Goal: Task Accomplishment & Management: Use online tool/utility

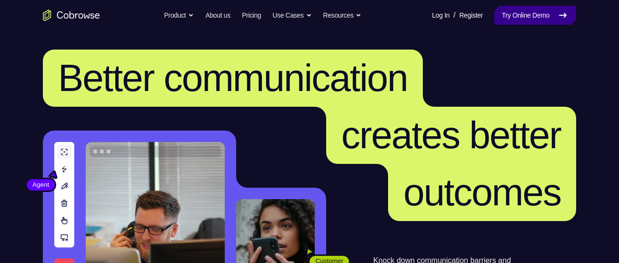
click at [511, 9] on link "Try Online Demo" at bounding box center [535, 15] width 82 height 19
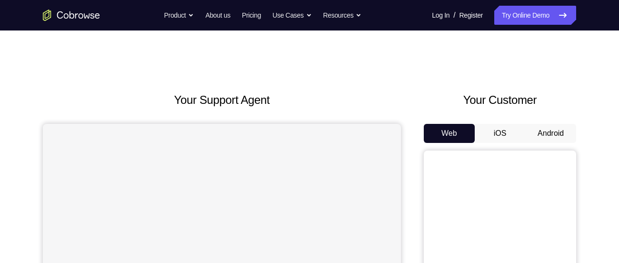
click at [556, 130] on button "Android" at bounding box center [550, 133] width 51 height 19
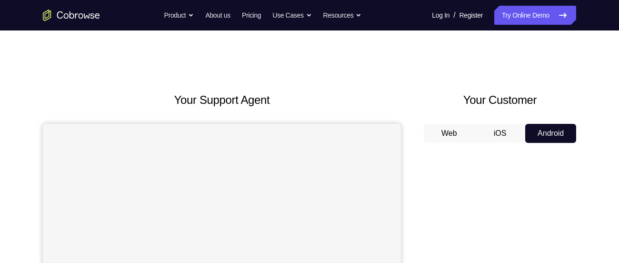
click at [556, 130] on button "Android" at bounding box center [550, 133] width 51 height 19
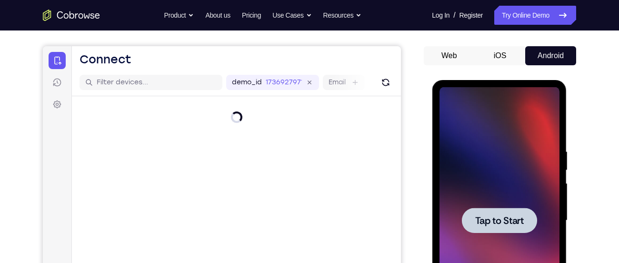
scroll to position [141, 0]
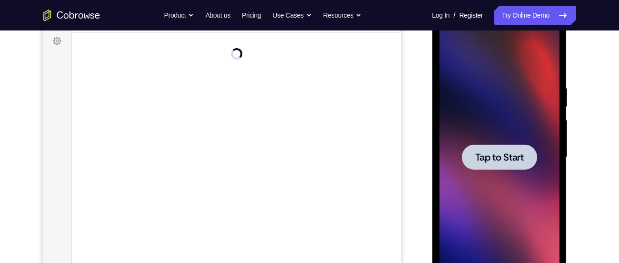
click at [501, 128] on div at bounding box center [499, 157] width 120 height 267
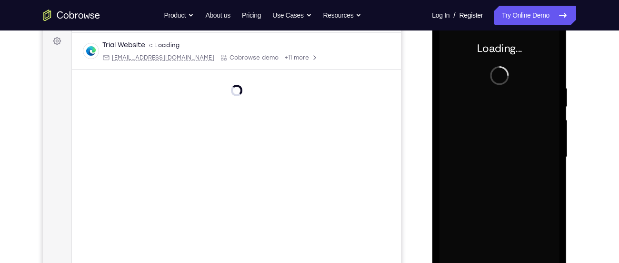
click at [501, 128] on div at bounding box center [499, 157] width 120 height 267
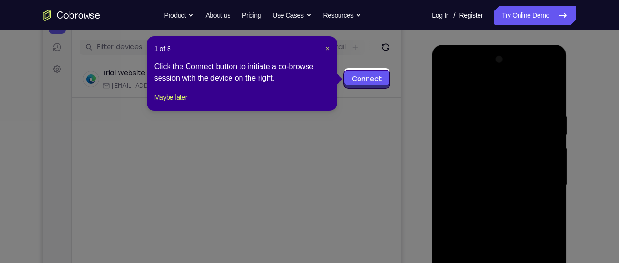
scroll to position [112, 0]
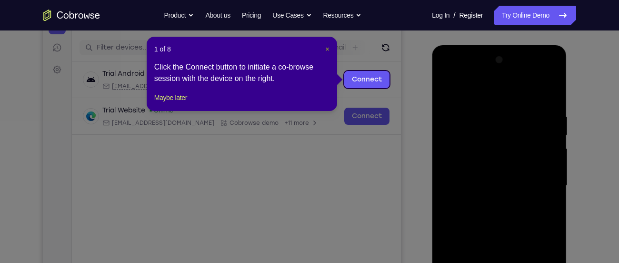
click at [326, 48] on span "×" at bounding box center [328, 49] width 4 height 8
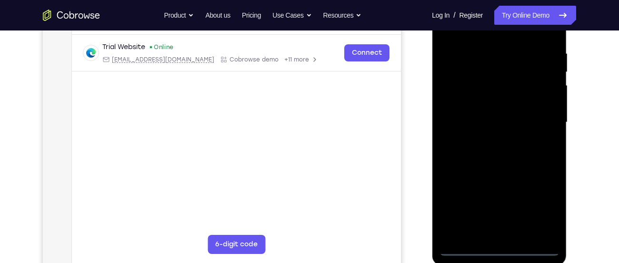
scroll to position [176, 0]
click at [497, 249] on div at bounding box center [499, 122] width 120 height 267
click at [542, 205] on div at bounding box center [499, 122] width 120 height 267
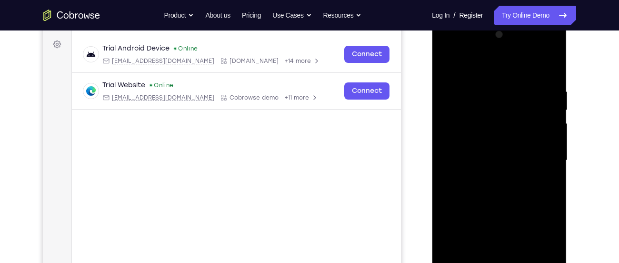
scroll to position [136, 0]
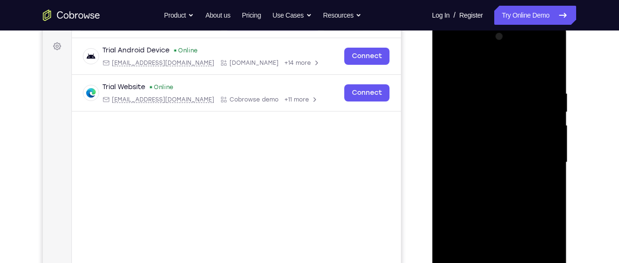
click at [494, 77] on div at bounding box center [499, 162] width 120 height 267
click at [463, 137] on div at bounding box center [499, 162] width 120 height 267
click at [493, 169] on div at bounding box center [499, 162] width 120 height 267
click at [473, 153] on div at bounding box center [499, 162] width 120 height 267
click at [473, 175] on div at bounding box center [499, 162] width 120 height 267
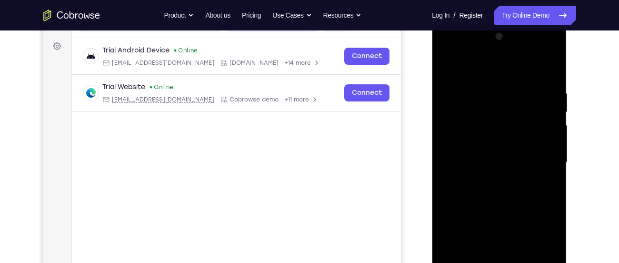
drag, startPoint x: 464, startPoint y: 73, endPoint x: 479, endPoint y: 49, distance: 28.7
click at [479, 49] on div at bounding box center [499, 162] width 120 height 267
drag, startPoint x: 461, startPoint y: 176, endPoint x: 485, endPoint y: 92, distance: 86.7
click at [485, 92] on div at bounding box center [499, 162] width 120 height 267
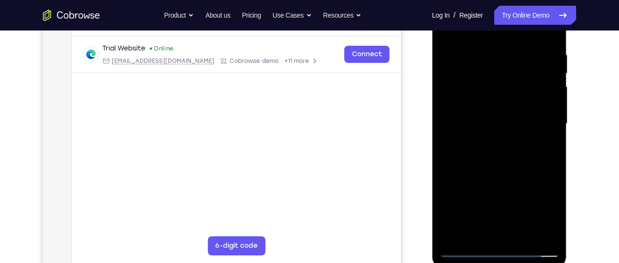
click at [478, 233] on div at bounding box center [499, 123] width 120 height 267
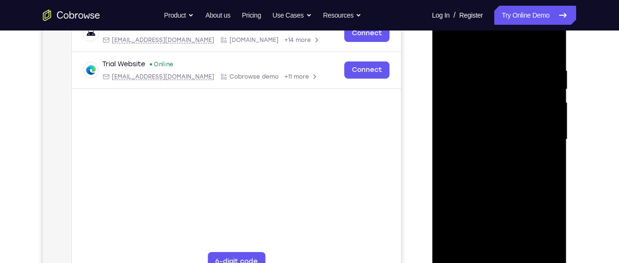
scroll to position [158, 0]
click at [527, 56] on div at bounding box center [499, 140] width 120 height 267
click at [450, 44] on div at bounding box center [499, 140] width 120 height 267
drag, startPoint x: 530, startPoint y: 118, endPoint x: 475, endPoint y: 113, distance: 55.4
click at [475, 113] on div at bounding box center [499, 140] width 120 height 267
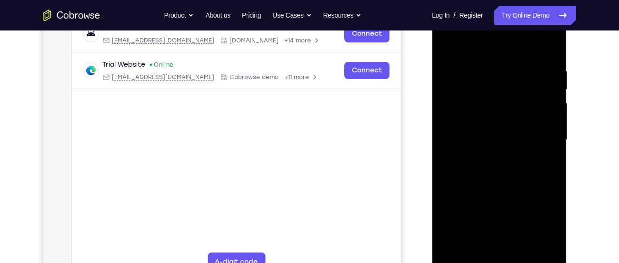
click at [448, 74] on div at bounding box center [499, 140] width 120 height 267
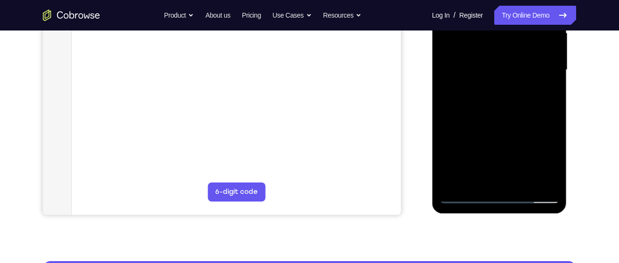
scroll to position [229, 0]
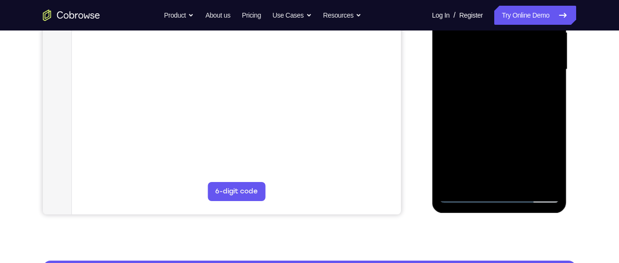
drag, startPoint x: 522, startPoint y: 136, endPoint x: 544, endPoint y: 70, distance: 69.7
click at [544, 70] on div at bounding box center [499, 69] width 120 height 267
drag, startPoint x: 522, startPoint y: 86, endPoint x: 527, endPoint y: 154, distance: 68.7
click at [527, 154] on div at bounding box center [499, 69] width 120 height 267
click at [552, 120] on div at bounding box center [499, 69] width 120 height 267
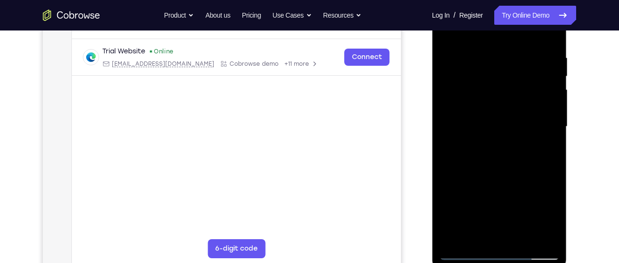
scroll to position [166, 0]
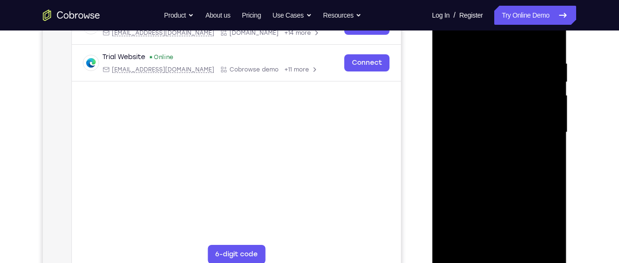
click at [467, 146] on div at bounding box center [499, 132] width 120 height 267
click at [462, 53] on div at bounding box center [499, 132] width 120 height 267
click at [459, 70] on div at bounding box center [499, 132] width 120 height 267
click at [458, 238] on div at bounding box center [499, 132] width 120 height 267
drag, startPoint x: 507, startPoint y: 172, endPoint x: 528, endPoint y: 89, distance: 85.9
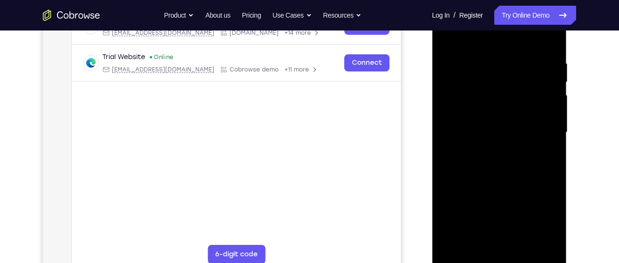
click at [528, 89] on div at bounding box center [499, 132] width 120 height 267
drag, startPoint x: 511, startPoint y: 165, endPoint x: 535, endPoint y: 77, distance: 91.2
click at [535, 77] on div at bounding box center [499, 132] width 120 height 267
drag, startPoint x: 518, startPoint y: 147, endPoint x: 539, endPoint y: 56, distance: 92.9
click at [539, 56] on div at bounding box center [499, 132] width 120 height 267
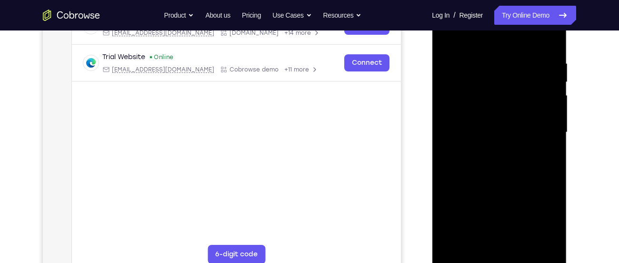
drag, startPoint x: 490, startPoint y: 168, endPoint x: 517, endPoint y: 60, distance: 111.9
click at [517, 60] on div at bounding box center [499, 132] width 120 height 267
drag, startPoint x: 510, startPoint y: 164, endPoint x: 527, endPoint y: 77, distance: 88.2
click at [527, 77] on div at bounding box center [499, 132] width 120 height 267
drag, startPoint x: 513, startPoint y: 165, endPoint x: 524, endPoint y: 91, distance: 75.1
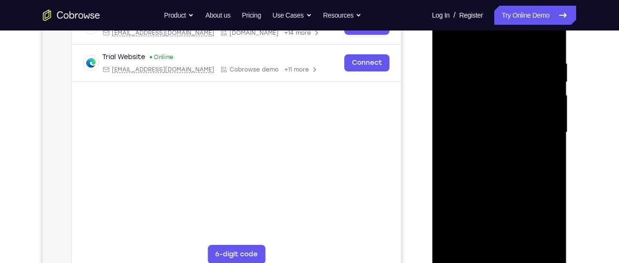
click at [524, 91] on div at bounding box center [499, 132] width 120 height 267
drag, startPoint x: 521, startPoint y: 165, endPoint x: 525, endPoint y: 85, distance: 80.1
click at [525, 85] on div at bounding box center [499, 132] width 120 height 267
click at [489, 159] on div at bounding box center [499, 132] width 120 height 267
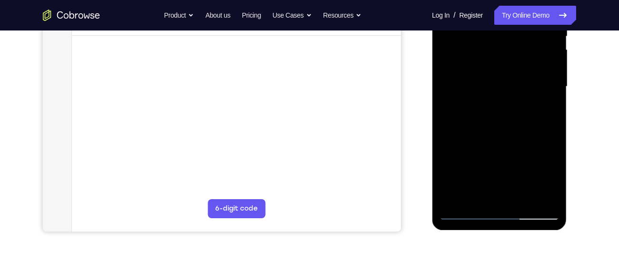
scroll to position [212, 0]
click at [468, 182] on div at bounding box center [499, 86] width 120 height 267
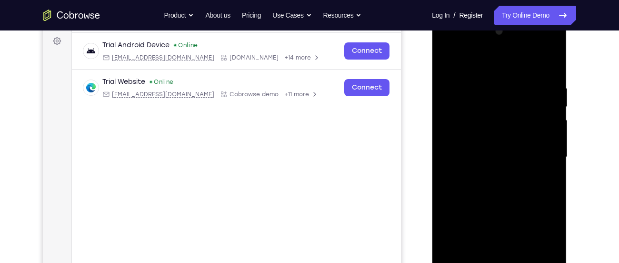
scroll to position [137, 0]
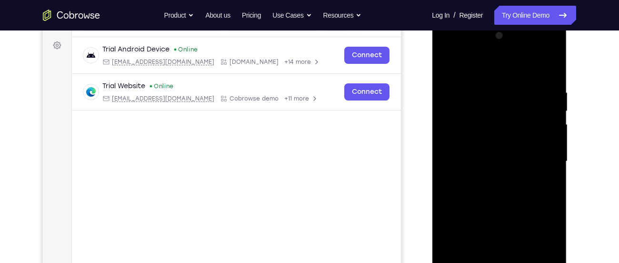
click at [510, 50] on div at bounding box center [499, 161] width 120 height 267
click at [552, 67] on div at bounding box center [499, 161] width 120 height 267
drag, startPoint x: 471, startPoint y: 49, endPoint x: 519, endPoint y: 50, distance: 48.1
click at [519, 50] on div at bounding box center [499, 161] width 120 height 267
drag, startPoint x: 468, startPoint y: 49, endPoint x: 524, endPoint y: 45, distance: 56.3
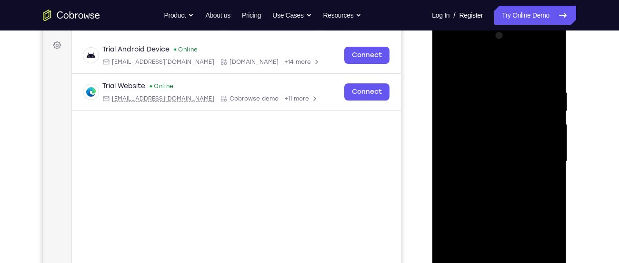
click at [524, 45] on div at bounding box center [499, 161] width 120 height 267
click at [541, 51] on div at bounding box center [499, 161] width 120 height 267
click at [542, 51] on div at bounding box center [499, 161] width 120 height 267
click at [513, 52] on div at bounding box center [499, 161] width 120 height 267
click at [480, 69] on div at bounding box center [499, 161] width 120 height 267
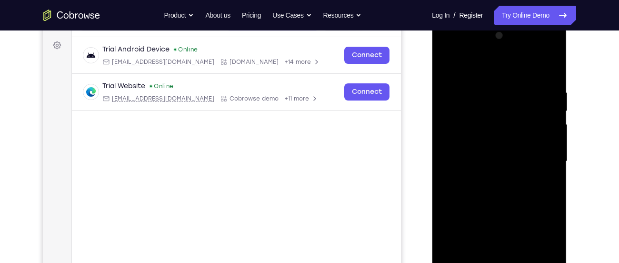
click at [483, 51] on div at bounding box center [499, 161] width 120 height 267
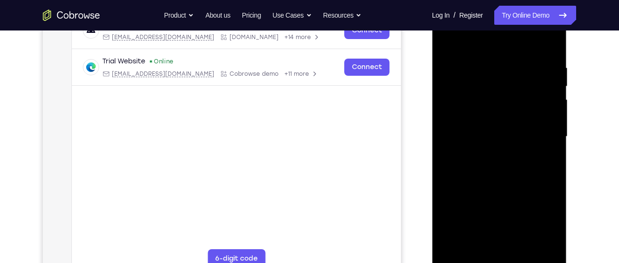
scroll to position [160, 0]
click at [551, 43] on div at bounding box center [499, 137] width 120 height 267
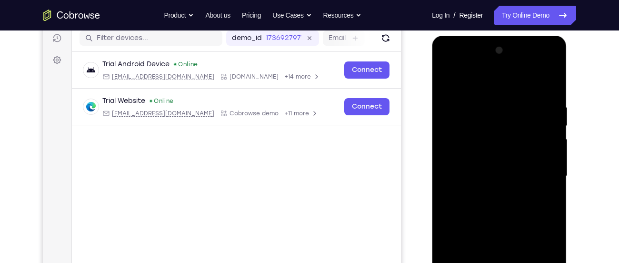
scroll to position [119, 0]
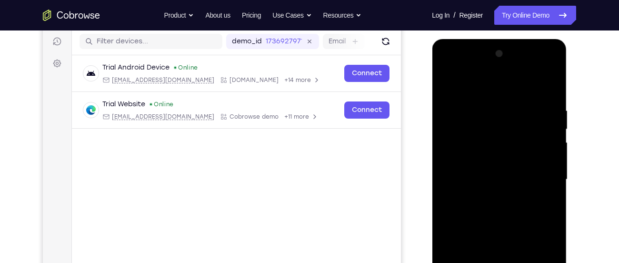
click at [550, 86] on div at bounding box center [499, 179] width 120 height 267
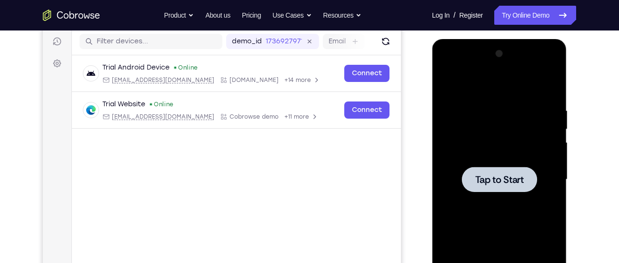
click at [496, 122] on div at bounding box center [499, 179] width 120 height 267
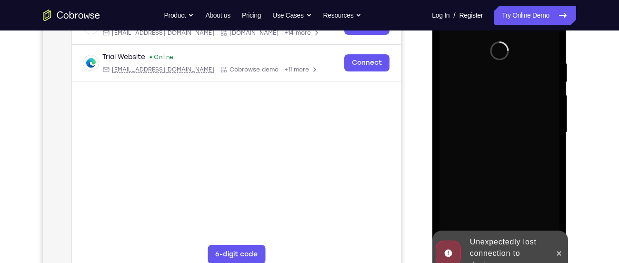
scroll to position [166, 0]
click at [558, 255] on icon at bounding box center [559, 253] width 8 height 8
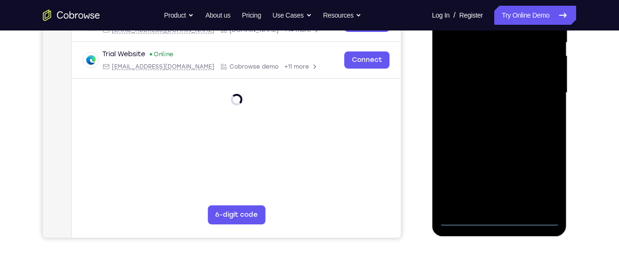
scroll to position [212, 0]
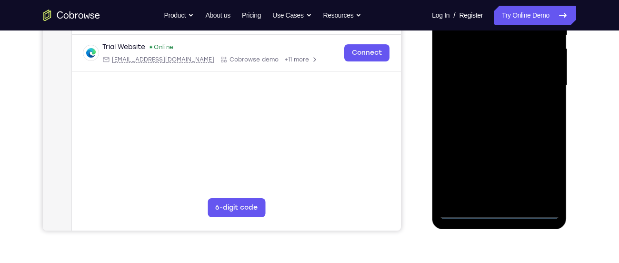
click at [497, 214] on div at bounding box center [499, 85] width 120 height 267
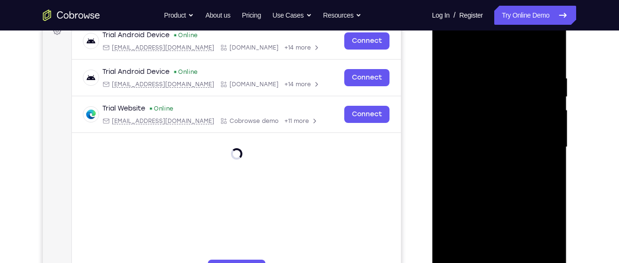
scroll to position [148, 0]
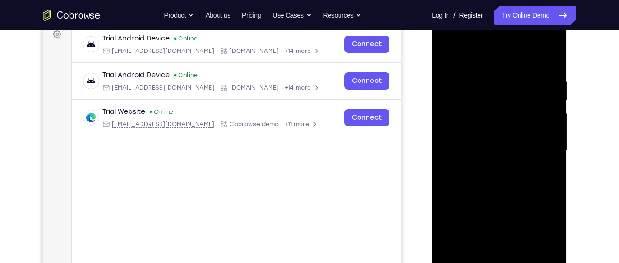
click at [542, 233] on div at bounding box center [499, 150] width 120 height 267
click at [477, 57] on div at bounding box center [499, 150] width 120 height 267
click at [461, 118] on div at bounding box center [499, 150] width 120 height 267
click at [489, 156] on div at bounding box center [499, 150] width 120 height 267
click at [479, 141] on div at bounding box center [499, 150] width 120 height 267
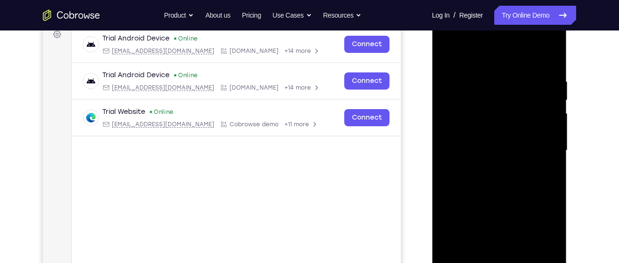
click at [481, 165] on div at bounding box center [499, 150] width 120 height 267
drag, startPoint x: 494, startPoint y: 64, endPoint x: 501, endPoint y: 35, distance: 29.6
click at [501, 35] on div at bounding box center [499, 150] width 120 height 267
drag, startPoint x: 506, startPoint y: 186, endPoint x: 539, endPoint y: 76, distance: 114.9
click at [539, 76] on div at bounding box center [499, 150] width 120 height 267
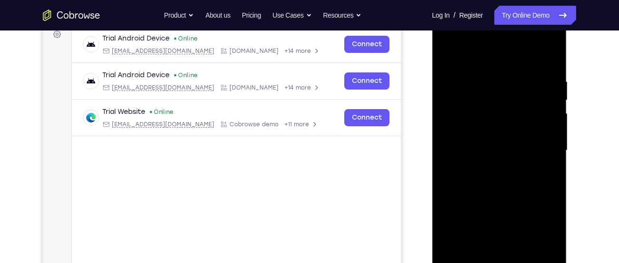
scroll to position [190, 0]
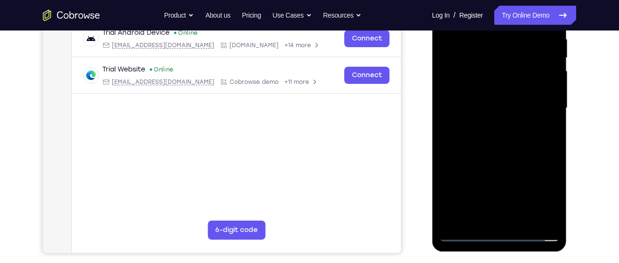
click at [504, 221] on div at bounding box center [499, 108] width 120 height 267
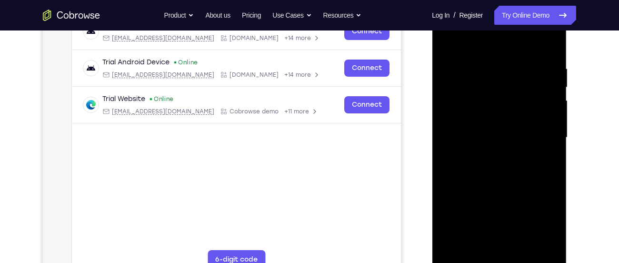
scroll to position [160, 0]
click at [450, 73] on div at bounding box center [499, 138] width 120 height 267
click at [548, 187] on div at bounding box center [499, 138] width 120 height 267
click at [469, 151] on div at bounding box center [499, 138] width 120 height 267
click at [460, 59] on div at bounding box center [499, 138] width 120 height 267
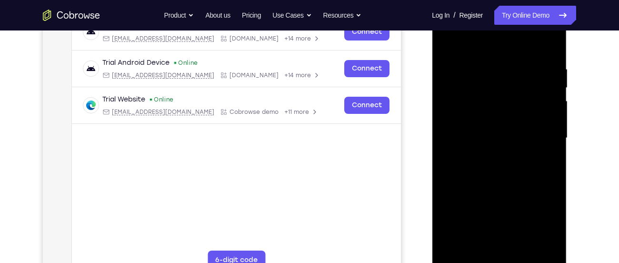
click at [462, 89] on div at bounding box center [499, 138] width 120 height 267
drag, startPoint x: 459, startPoint y: 237, endPoint x: 459, endPoint y: 243, distance: 6.2
click at [459, 243] on div at bounding box center [499, 138] width 120 height 267
drag, startPoint x: 510, startPoint y: 202, endPoint x: 491, endPoint y: 25, distance: 178.6
click at [491, 25] on div at bounding box center [499, 138] width 120 height 267
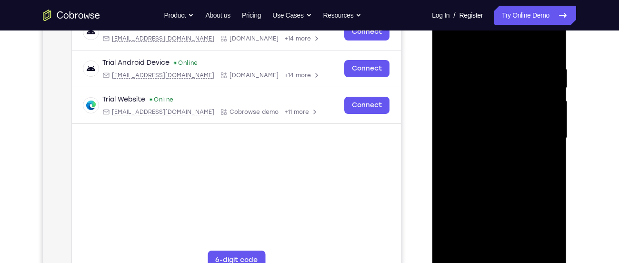
click at [507, 45] on div at bounding box center [499, 138] width 120 height 267
drag, startPoint x: 499, startPoint y: 219, endPoint x: 579, endPoint y: -16, distance: 247.7
click at [568, 0] on html "Online web based iOS Simulators and Android Emulators. Run iPhone, iPad, Mobile…" at bounding box center [500, 141] width 136 height 286
drag, startPoint x: 476, startPoint y: 177, endPoint x: 528, endPoint y: -54, distance: 236.2
click at [528, 0] on html "Online web based iOS Simulators and Android Emulators. Run iPhone, iPad, Mobile…" at bounding box center [500, 141] width 136 height 286
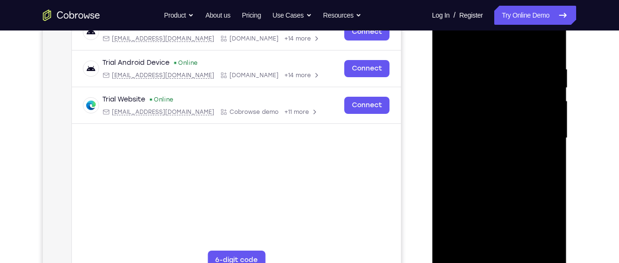
click at [482, 162] on div at bounding box center [499, 138] width 120 height 267
click at [476, 233] on div at bounding box center [499, 138] width 120 height 267
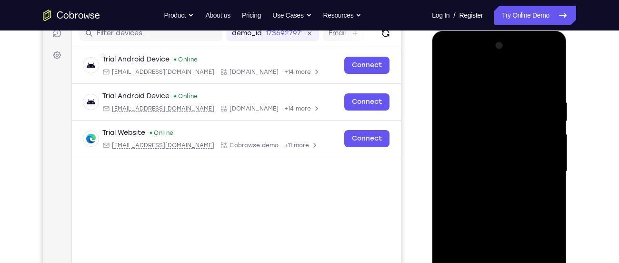
scroll to position [126, 0]
click at [497, 59] on div at bounding box center [499, 172] width 120 height 267
click at [548, 77] on div at bounding box center [499, 172] width 120 height 267
click at [495, 60] on div at bounding box center [499, 172] width 120 height 267
click at [552, 77] on div at bounding box center [499, 172] width 120 height 267
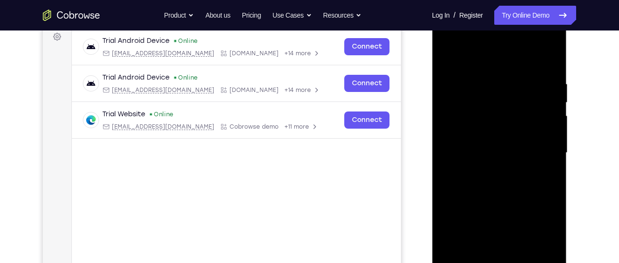
scroll to position [140, 0]
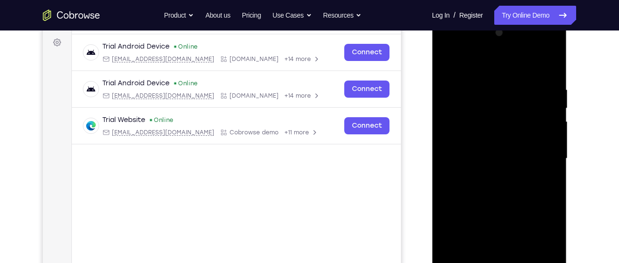
click at [467, 67] on div at bounding box center [499, 158] width 120 height 267
click at [445, 62] on div at bounding box center [499, 158] width 120 height 267
click at [538, 58] on div at bounding box center [499, 158] width 120 height 267
drag, startPoint x: 503, startPoint y: 139, endPoint x: 525, endPoint y: 83, distance: 60.1
click at [525, 83] on div at bounding box center [499, 158] width 120 height 267
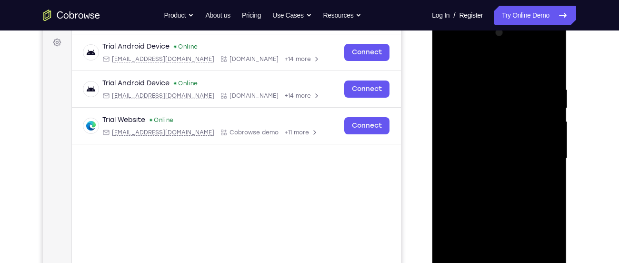
click at [409, 191] on div "Your Support Agent Your Customer Web iOS Android" at bounding box center [309, 128] width 533 height 352
click at [447, 49] on div at bounding box center [499, 158] width 120 height 267
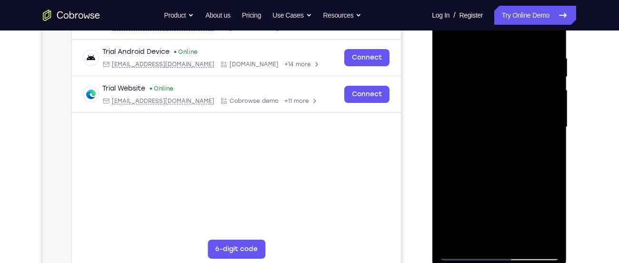
scroll to position [172, 0]
click at [541, 122] on div at bounding box center [499, 126] width 120 height 267
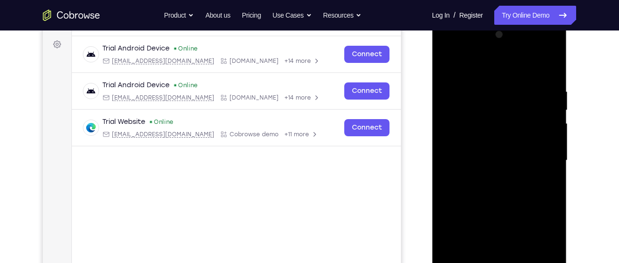
scroll to position [136, 0]
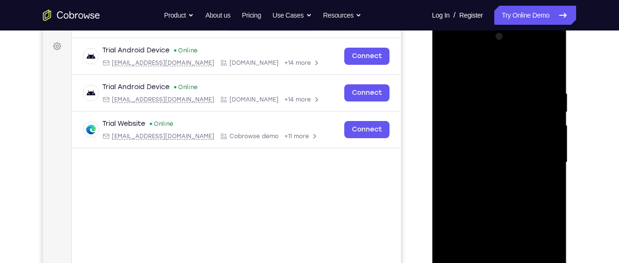
click at [485, 180] on div at bounding box center [499, 162] width 120 height 267
click at [477, 155] on div at bounding box center [499, 162] width 120 height 267
click at [469, 144] on div at bounding box center [499, 162] width 120 height 267
click at [469, 163] on div at bounding box center [499, 162] width 120 height 267
click at [473, 197] on div at bounding box center [499, 162] width 120 height 267
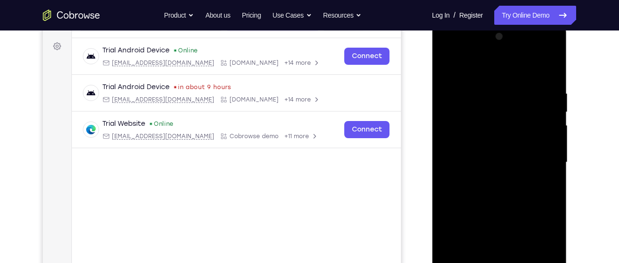
click at [474, 197] on div at bounding box center [499, 162] width 120 height 267
click at [476, 190] on div at bounding box center [499, 162] width 120 height 267
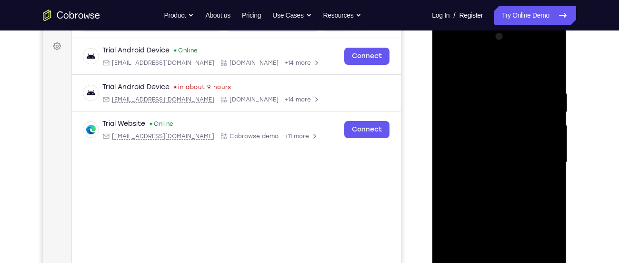
click at [476, 190] on div at bounding box center [499, 162] width 120 height 267
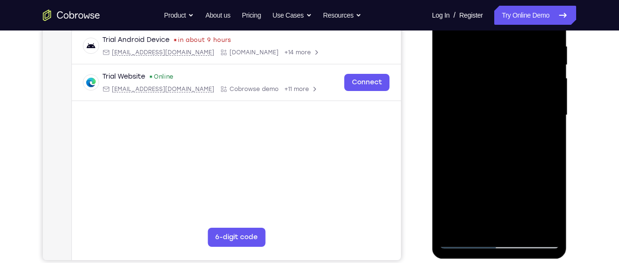
scroll to position [183, 0]
click at [498, 153] on div at bounding box center [499, 114] width 120 height 267
click at [524, 227] on div at bounding box center [499, 114] width 120 height 267
click at [501, 167] on div at bounding box center [499, 114] width 120 height 267
drag, startPoint x: 497, startPoint y: 211, endPoint x: 517, endPoint y: 122, distance: 90.8
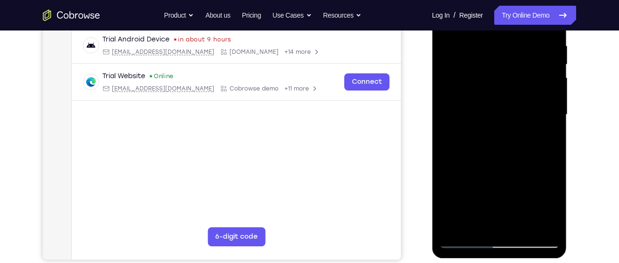
click at [517, 122] on div at bounding box center [499, 114] width 120 height 267
drag, startPoint x: 516, startPoint y: 200, endPoint x: 520, endPoint y: 161, distance: 39.3
click at [520, 161] on div at bounding box center [499, 114] width 120 height 267
drag, startPoint x: 503, startPoint y: 208, endPoint x: 514, endPoint y: 163, distance: 46.0
click at [514, 163] on div at bounding box center [499, 114] width 120 height 267
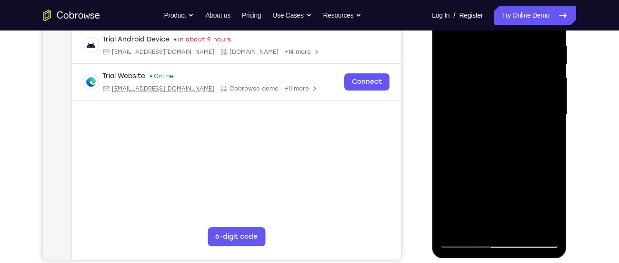
click at [490, 151] on div at bounding box center [499, 114] width 120 height 267
click at [545, 139] on div at bounding box center [499, 114] width 120 height 267
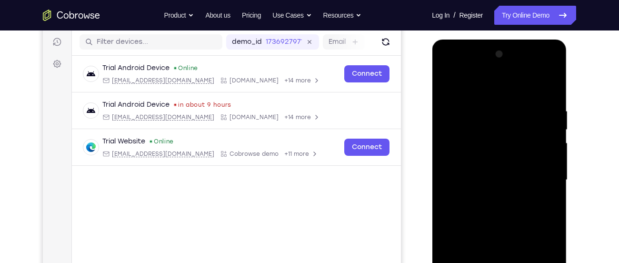
scroll to position [118, 0]
click at [447, 85] on div at bounding box center [499, 180] width 120 height 267
drag, startPoint x: 507, startPoint y: 190, endPoint x: 513, endPoint y: 94, distance: 96.4
click at [513, 94] on div at bounding box center [499, 180] width 120 height 267
drag, startPoint x: 506, startPoint y: 194, endPoint x: 549, endPoint y: 285, distance: 101.0
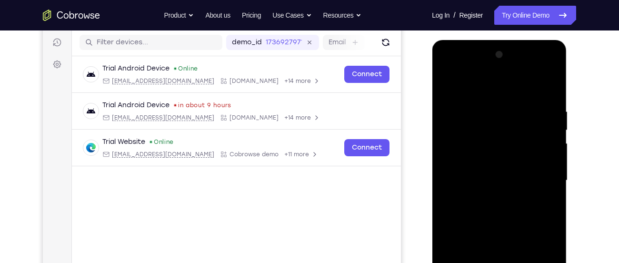
click at [549, 262] on div at bounding box center [499, 180] width 120 height 267
drag, startPoint x: 491, startPoint y: 175, endPoint x: 627, endPoint y: 285, distance: 175.0
click at [568, 262] on html "Online web based iOS Simulators and Android Emulators. Run iPhone, iPad, Mobile…" at bounding box center [500, 183] width 136 height 286
drag, startPoint x: 520, startPoint y: 174, endPoint x: 585, endPoint y: 285, distance: 128.5
click at [568, 262] on html "Online web based iOS Simulators and Android Emulators. Run iPhone, iPad, Mobile…" at bounding box center [500, 183] width 136 height 286
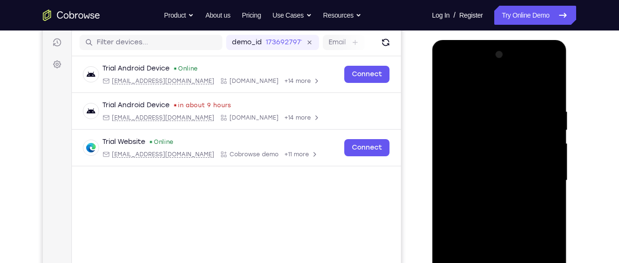
drag, startPoint x: 503, startPoint y: 171, endPoint x: 545, endPoint y: 285, distance: 121.1
click at [545, 262] on div at bounding box center [499, 180] width 120 height 267
click at [493, 210] on div at bounding box center [499, 180] width 120 height 267
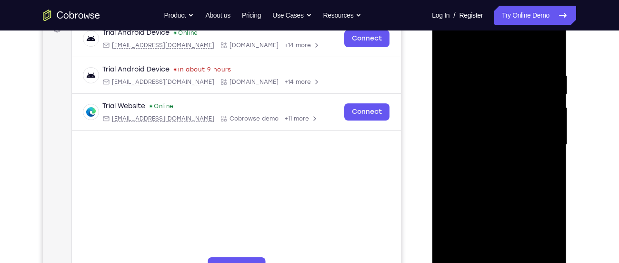
scroll to position [154, 0]
click at [445, 51] on div at bounding box center [499, 144] width 120 height 267
drag, startPoint x: 503, startPoint y: 217, endPoint x: 516, endPoint y: 158, distance: 60.0
click at [516, 158] on div at bounding box center [499, 144] width 120 height 267
drag, startPoint x: 508, startPoint y: 204, endPoint x: 510, endPoint y: 179, distance: 24.9
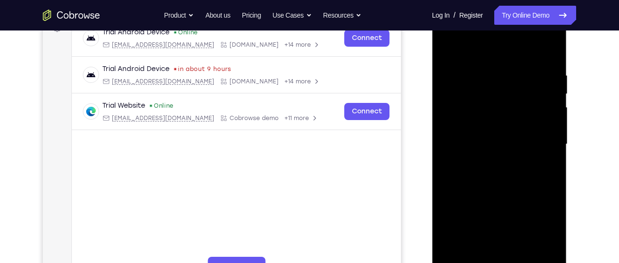
click at [510, 179] on div at bounding box center [499, 144] width 120 height 267
click at [485, 217] on div at bounding box center [499, 144] width 120 height 267
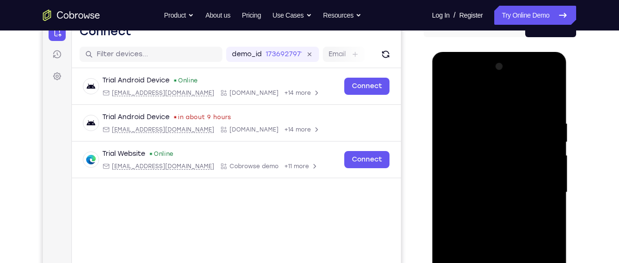
scroll to position [100, 0]
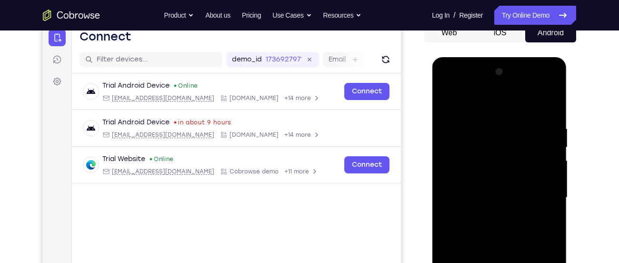
click at [444, 106] on div at bounding box center [499, 197] width 120 height 267
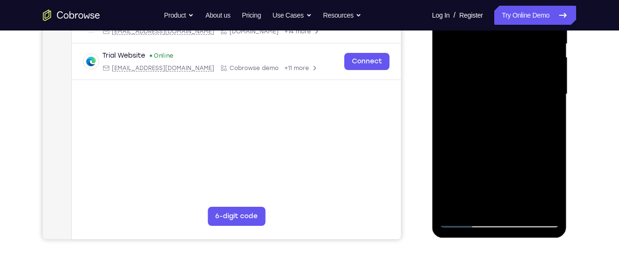
scroll to position [204, 0]
drag, startPoint x: 500, startPoint y: 115, endPoint x: 523, endPoint y: 204, distance: 91.8
click at [523, 204] on div at bounding box center [499, 93] width 120 height 267
click at [486, 142] on div at bounding box center [499, 93] width 120 height 267
click at [528, 181] on div at bounding box center [499, 93] width 120 height 267
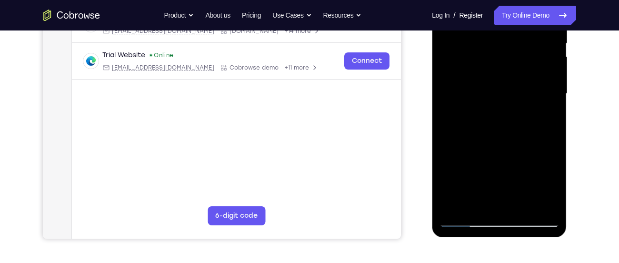
click at [533, 179] on div at bounding box center [499, 93] width 120 height 267
click at [488, 168] on div at bounding box center [499, 93] width 120 height 267
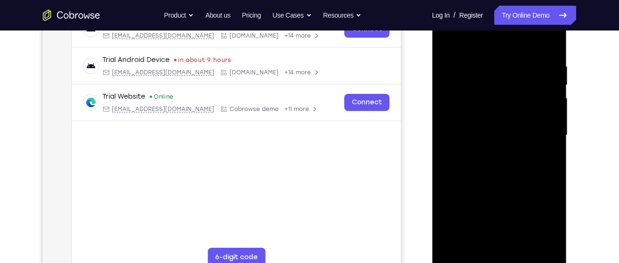
scroll to position [162, 0]
click at [446, 46] on div at bounding box center [499, 135] width 120 height 267
drag, startPoint x: 549, startPoint y: 81, endPoint x: 447, endPoint y: 80, distance: 102.8
click at [447, 80] on div at bounding box center [499, 135] width 120 height 267
click at [555, 82] on div at bounding box center [499, 135] width 120 height 267
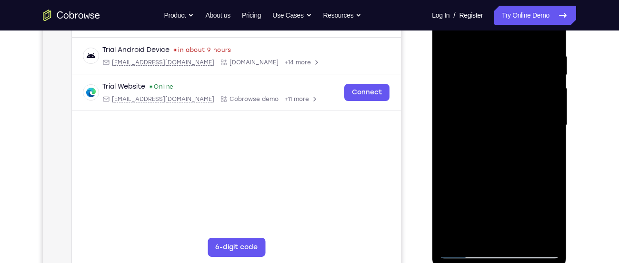
scroll to position [168, 0]
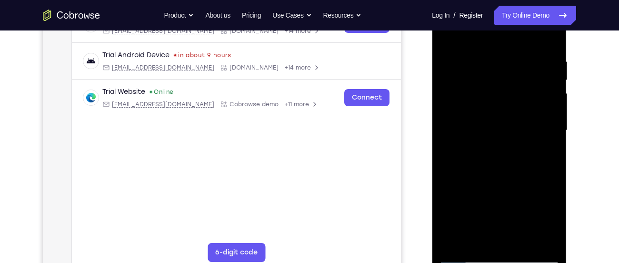
click at [490, 161] on div at bounding box center [499, 130] width 120 height 267
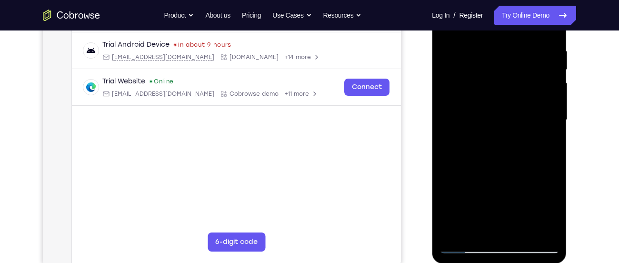
scroll to position [129, 0]
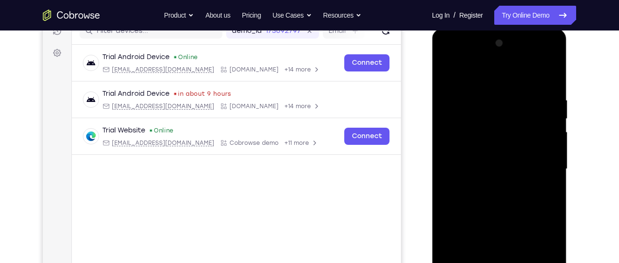
click at [448, 74] on div at bounding box center [499, 169] width 120 height 267
click at [497, 155] on div at bounding box center [499, 169] width 120 height 267
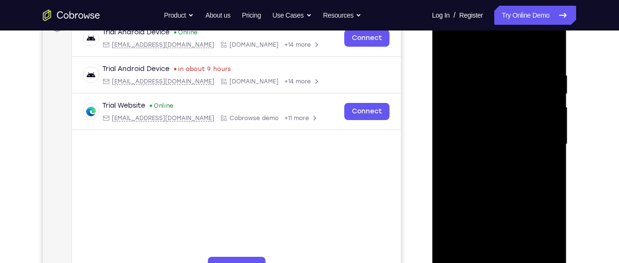
scroll to position [128, 0]
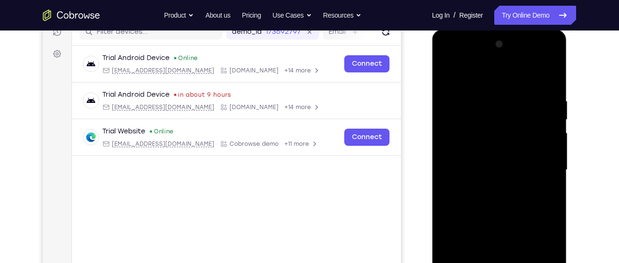
click at [446, 80] on div at bounding box center [499, 170] width 120 height 267
click at [482, 175] on div at bounding box center [499, 170] width 120 height 267
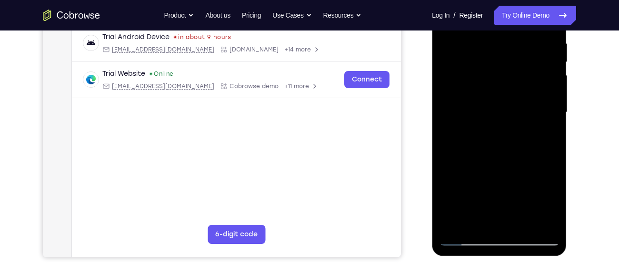
click at [464, 99] on div at bounding box center [499, 112] width 120 height 267
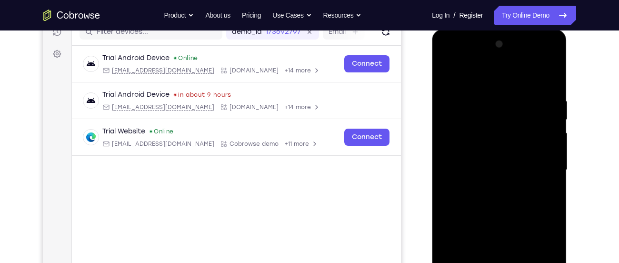
scroll to position [128, 0]
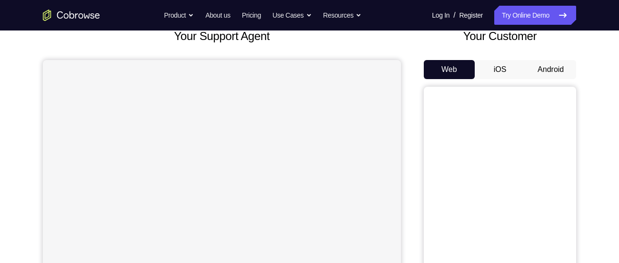
scroll to position [64, 0]
click at [554, 66] on button "Android" at bounding box center [550, 69] width 51 height 19
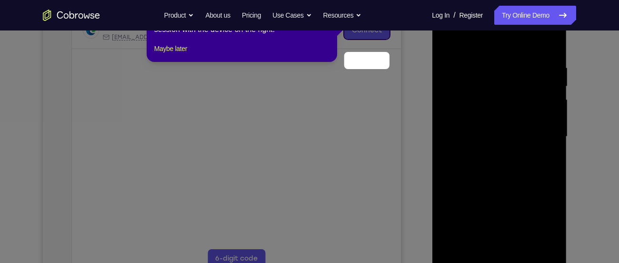
scroll to position [122, 0]
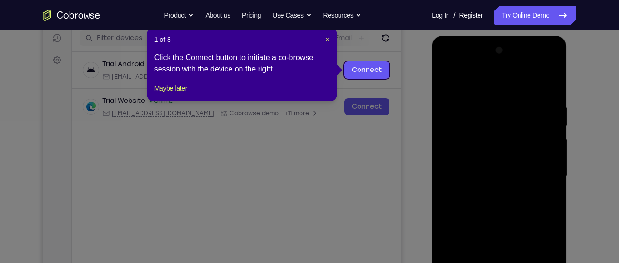
drag, startPoint x: 329, startPoint y: 39, endPoint x: 458, endPoint y: 93, distance: 140.0
click at [326, 38] on span "×" at bounding box center [328, 40] width 4 height 8
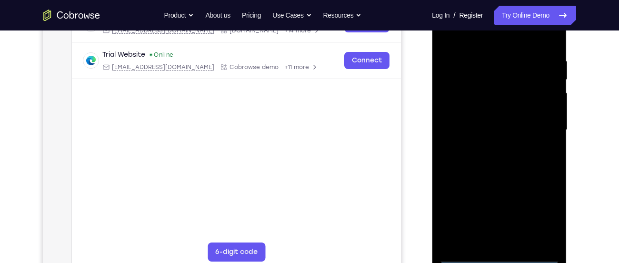
scroll to position [169, 0]
click at [497, 255] on div at bounding box center [499, 128] width 120 height 267
click at [539, 213] on div at bounding box center [499, 128] width 120 height 267
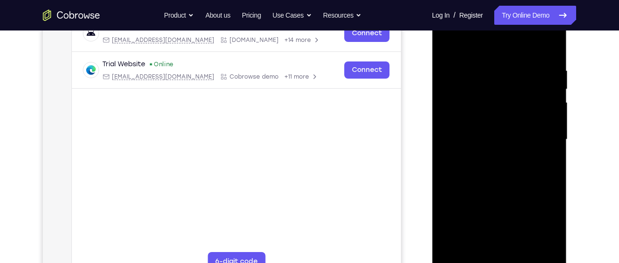
scroll to position [157, 0]
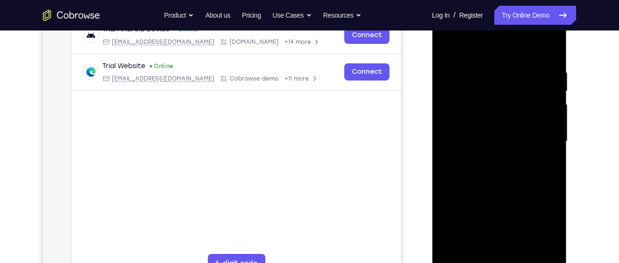
click at [480, 46] on div at bounding box center [499, 141] width 120 height 267
click at [459, 117] on div at bounding box center [499, 141] width 120 height 267
click at [473, 142] on div at bounding box center [499, 141] width 120 height 267
click at [476, 132] on div at bounding box center [499, 141] width 120 height 267
click at [467, 153] on div at bounding box center [499, 141] width 120 height 267
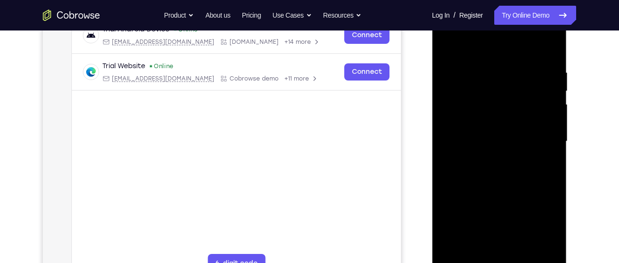
drag, startPoint x: 474, startPoint y: 186, endPoint x: 487, endPoint y: 132, distance: 55.2
click at [487, 132] on div at bounding box center [499, 141] width 120 height 267
click at [468, 255] on div at bounding box center [499, 141] width 120 height 267
click at [476, 249] on div at bounding box center [499, 141] width 120 height 267
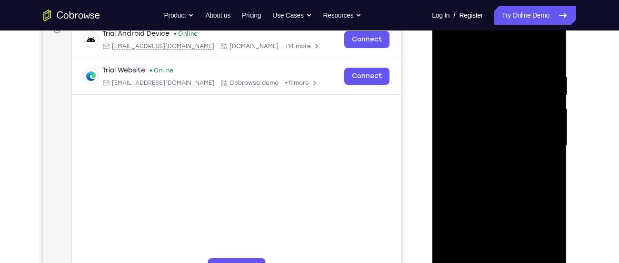
scroll to position [153, 0]
click at [528, 59] on div at bounding box center [499, 144] width 120 height 267
click at [451, 48] on div at bounding box center [499, 144] width 120 height 267
drag, startPoint x: 529, startPoint y: 205, endPoint x: 543, endPoint y: 170, distance: 37.6
click at [543, 170] on div at bounding box center [499, 144] width 120 height 267
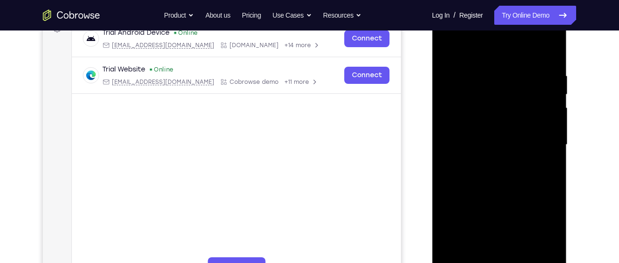
drag, startPoint x: 528, startPoint y: 199, endPoint x: 544, endPoint y: 152, distance: 49.7
click at [544, 152] on div at bounding box center [499, 144] width 120 height 267
drag, startPoint x: 544, startPoint y: 152, endPoint x: 544, endPoint y: 167, distance: 14.3
click at [544, 167] on div at bounding box center [499, 144] width 120 height 267
drag, startPoint x: 518, startPoint y: 132, endPoint x: 522, endPoint y: 200, distance: 68.2
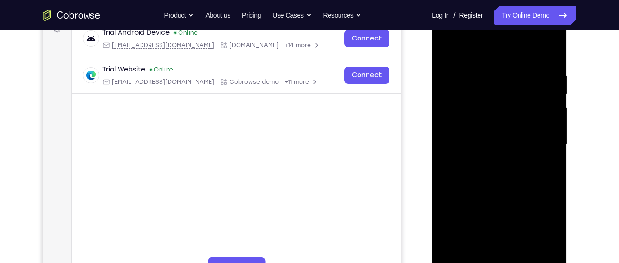
click at [522, 200] on div at bounding box center [499, 144] width 120 height 267
click at [446, 79] on div at bounding box center [499, 144] width 120 height 267
click at [551, 195] on div at bounding box center [499, 144] width 120 height 267
drag, startPoint x: 476, startPoint y: 171, endPoint x: 490, endPoint y: 146, distance: 29.0
click at [490, 146] on div at bounding box center [499, 144] width 120 height 267
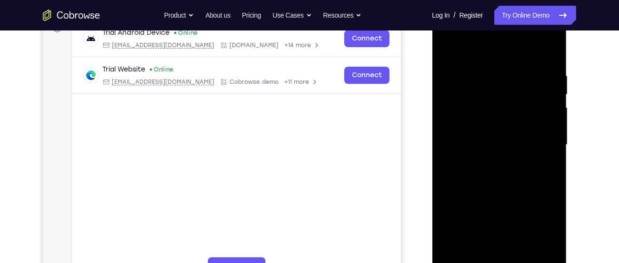
click at [458, 158] on div at bounding box center [499, 144] width 120 height 267
click at [471, 61] on div at bounding box center [499, 144] width 120 height 267
click at [466, 92] on div at bounding box center [499, 144] width 120 height 267
click at [457, 248] on div at bounding box center [499, 144] width 120 height 267
drag, startPoint x: 478, startPoint y: 221, endPoint x: 528, endPoint y: 86, distance: 144.0
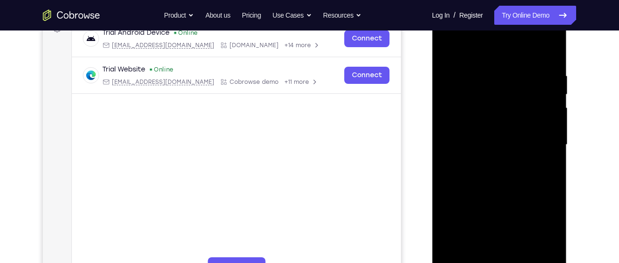
click at [528, 86] on div at bounding box center [499, 144] width 120 height 267
drag, startPoint x: 486, startPoint y: 227, endPoint x: 533, endPoint y: 42, distance: 190.5
click at [533, 42] on div at bounding box center [499, 144] width 120 height 267
drag, startPoint x: 508, startPoint y: 176, endPoint x: 558, endPoint y: 32, distance: 151.9
click at [558, 32] on div at bounding box center [499, 144] width 120 height 267
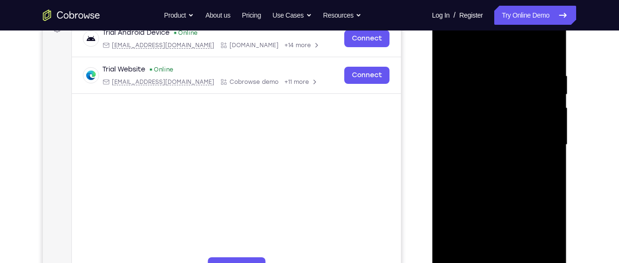
click at [482, 173] on div at bounding box center [499, 144] width 120 height 267
click at [467, 237] on div at bounding box center [499, 144] width 120 height 267
drag, startPoint x: 488, startPoint y: 211, endPoint x: 517, endPoint y: 123, distance: 92.0
click at [517, 123] on div at bounding box center [499, 144] width 120 height 267
drag, startPoint x: 509, startPoint y: 196, endPoint x: 523, endPoint y: 116, distance: 81.1
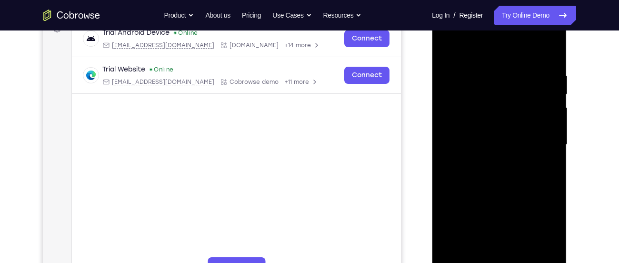
click at [523, 116] on div at bounding box center [499, 144] width 120 height 267
click at [450, 86] on div at bounding box center [499, 144] width 120 height 267
drag, startPoint x: 488, startPoint y: 231, endPoint x: 519, endPoint y: 92, distance: 142.3
click at [519, 92] on div at bounding box center [499, 144] width 120 height 267
drag, startPoint x: 507, startPoint y: 199, endPoint x: 530, endPoint y: 96, distance: 105.9
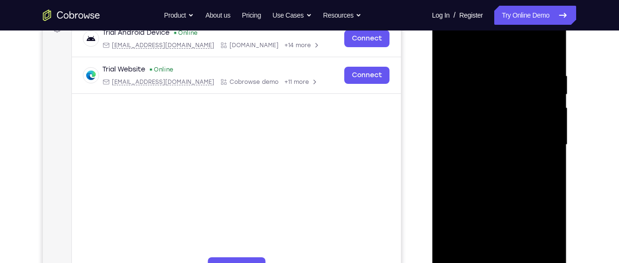
click at [530, 96] on div at bounding box center [499, 144] width 120 height 267
click at [452, 190] on div at bounding box center [499, 144] width 120 height 267
click at [445, 178] on div at bounding box center [499, 144] width 120 height 267
click at [445, 49] on div at bounding box center [499, 144] width 120 height 267
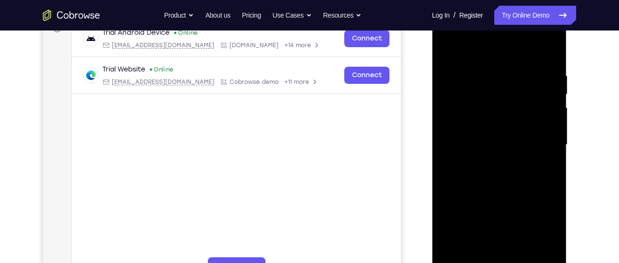
drag, startPoint x: 503, startPoint y: 233, endPoint x: 521, endPoint y: 70, distance: 163.8
click at [521, 70] on div at bounding box center [499, 144] width 120 height 267
drag, startPoint x: 526, startPoint y: 209, endPoint x: 541, endPoint y: 132, distance: 78.1
click at [541, 132] on div at bounding box center [499, 144] width 120 height 267
click at [462, 195] on div at bounding box center [499, 144] width 120 height 267
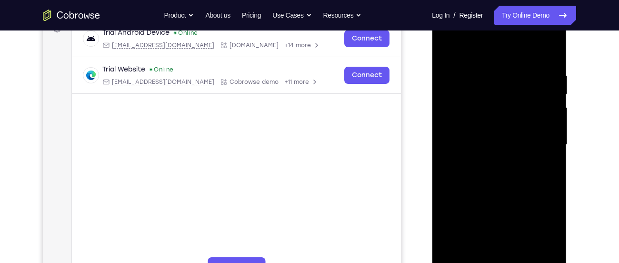
drag, startPoint x: 518, startPoint y: 250, endPoint x: 522, endPoint y: 155, distance: 95.3
click at [522, 155] on div at bounding box center [499, 144] width 120 height 267
click at [446, 118] on div at bounding box center [499, 144] width 120 height 267
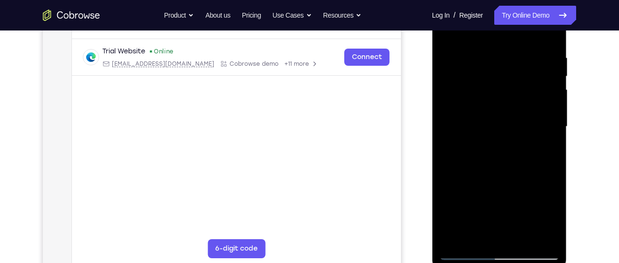
scroll to position [173, 0]
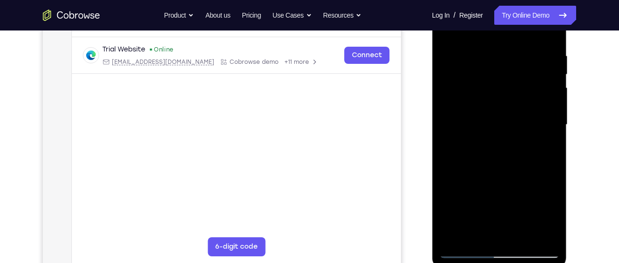
click at [462, 255] on div at bounding box center [499, 124] width 120 height 267
click at [453, 173] on div at bounding box center [499, 124] width 120 height 267
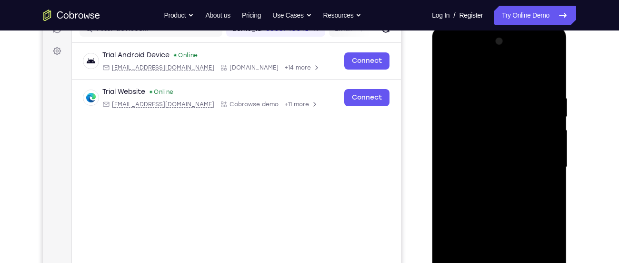
drag, startPoint x: 467, startPoint y: 94, endPoint x: 497, endPoint y: 248, distance: 157.2
click at [497, 248] on div at bounding box center [499, 167] width 120 height 267
click at [452, 147] on div at bounding box center [499, 167] width 120 height 267
drag, startPoint x: 506, startPoint y: 234, endPoint x: 518, endPoint y: 166, distance: 69.0
click at [518, 166] on div at bounding box center [499, 167] width 120 height 267
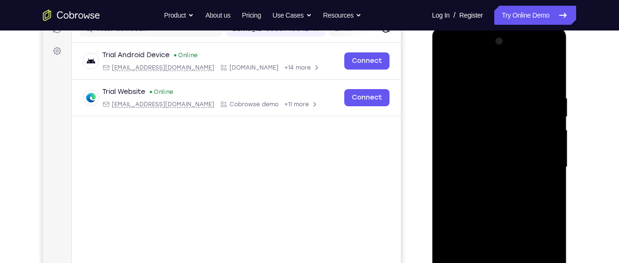
drag, startPoint x: 516, startPoint y: 226, endPoint x: 531, endPoint y: 148, distance: 79.6
click at [531, 148] on div at bounding box center [499, 167] width 120 height 267
drag, startPoint x: 528, startPoint y: 238, endPoint x: 540, endPoint y: 153, distance: 86.1
click at [540, 153] on div at bounding box center [499, 167] width 120 height 267
drag, startPoint x: 529, startPoint y: 221, endPoint x: 538, endPoint y: 147, distance: 74.4
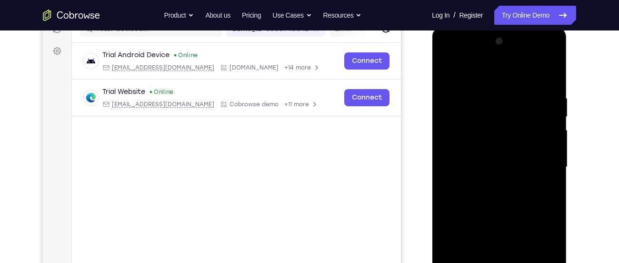
click at [538, 147] on div at bounding box center [499, 167] width 120 height 267
drag, startPoint x: 524, startPoint y: 230, endPoint x: 536, endPoint y: 149, distance: 82.3
click at [536, 149] on div at bounding box center [499, 167] width 120 height 267
click at [448, 70] on div at bounding box center [499, 167] width 120 height 267
drag, startPoint x: 494, startPoint y: 110, endPoint x: 516, endPoint y: 256, distance: 146.9
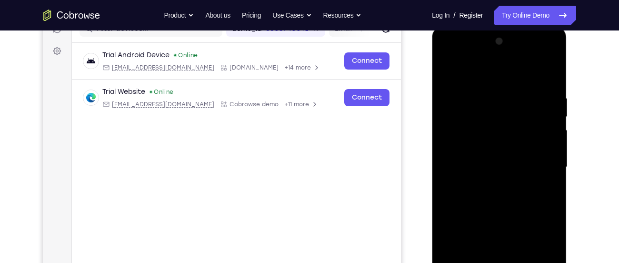
click at [516, 256] on div at bounding box center [499, 167] width 120 height 267
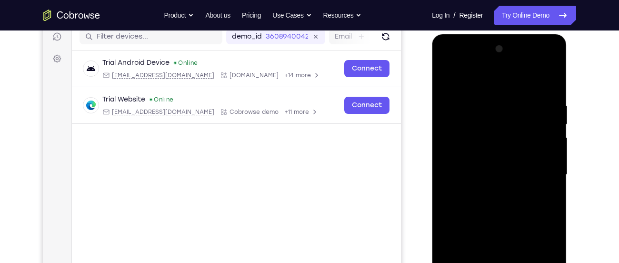
scroll to position [123, 0]
click at [449, 84] on div at bounding box center [499, 175] width 120 height 267
drag, startPoint x: 505, startPoint y: 117, endPoint x: 537, endPoint y: 285, distance: 171.0
click at [537, 262] on div at bounding box center [499, 175] width 120 height 267
drag, startPoint x: 522, startPoint y: 142, endPoint x: 556, endPoint y: 285, distance: 147.1
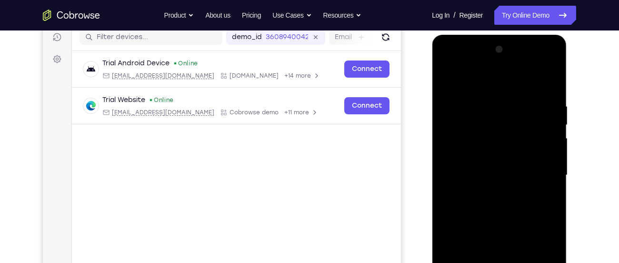
click at [556, 262] on div at bounding box center [499, 175] width 120 height 267
drag, startPoint x: 526, startPoint y: 139, endPoint x: 576, endPoint y: 285, distance: 154.3
click at [568, 262] on html "Online web based iOS Simulators and Android Emulators. Run iPhone, iPad, Mobile…" at bounding box center [500, 178] width 136 height 286
drag, startPoint x: 523, startPoint y: 226, endPoint x: 548, endPoint y: 107, distance: 121.0
click at [548, 107] on div at bounding box center [499, 175] width 120 height 267
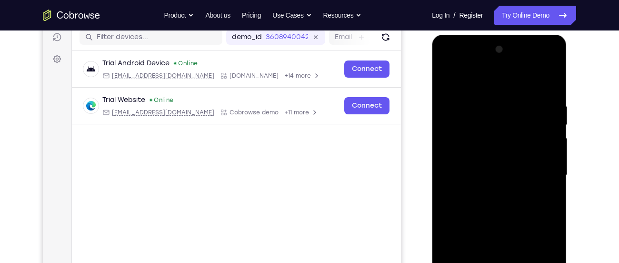
drag, startPoint x: 517, startPoint y: 214, endPoint x: 533, endPoint y: 101, distance: 114.0
click at [533, 101] on div at bounding box center [499, 175] width 120 height 267
drag, startPoint x: 510, startPoint y: 220, endPoint x: 524, endPoint y: 86, distance: 135.4
click at [524, 86] on div at bounding box center [499, 175] width 120 height 267
click at [453, 159] on div at bounding box center [499, 175] width 120 height 267
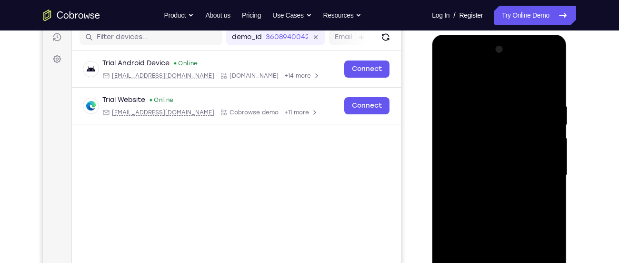
click at [449, 208] on div at bounding box center [499, 175] width 120 height 267
click at [489, 184] on div at bounding box center [499, 175] width 120 height 267
drag, startPoint x: 530, startPoint y: 237, endPoint x: 532, endPoint y: 116, distance: 121.0
click at [532, 116] on div at bounding box center [499, 175] width 120 height 267
drag, startPoint x: 534, startPoint y: 127, endPoint x: 538, endPoint y: 228, distance: 101.0
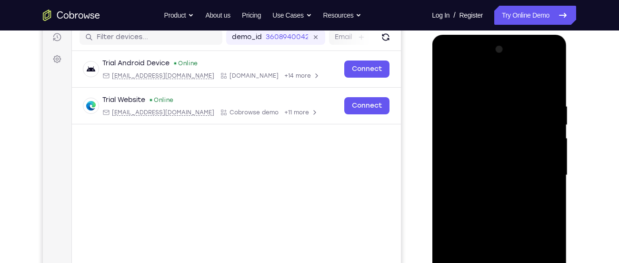
click at [538, 228] on div at bounding box center [499, 175] width 120 height 267
drag, startPoint x: 512, startPoint y: 239, endPoint x: 532, endPoint y: 119, distance: 122.6
click at [532, 119] on div at bounding box center [499, 175] width 120 height 267
drag, startPoint x: 531, startPoint y: 207, endPoint x: 538, endPoint y: 95, distance: 111.6
click at [538, 95] on div at bounding box center [499, 175] width 120 height 267
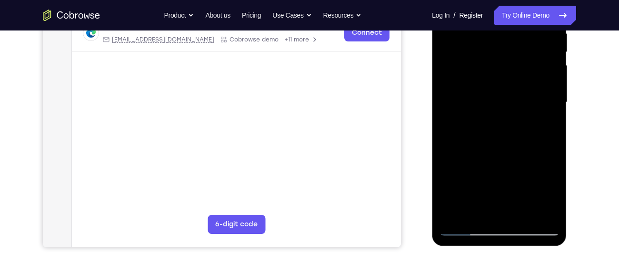
scroll to position [151, 0]
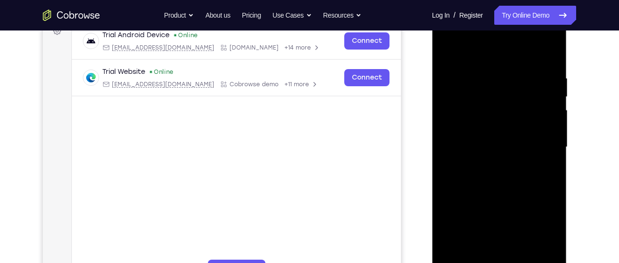
click at [448, 41] on div at bounding box center [499, 147] width 120 height 267
click at [538, 150] on div at bounding box center [499, 147] width 120 height 267
click at [492, 164] on div at bounding box center [499, 147] width 120 height 267
click at [489, 136] on div at bounding box center [499, 147] width 120 height 267
click at [468, 126] on div at bounding box center [499, 147] width 120 height 267
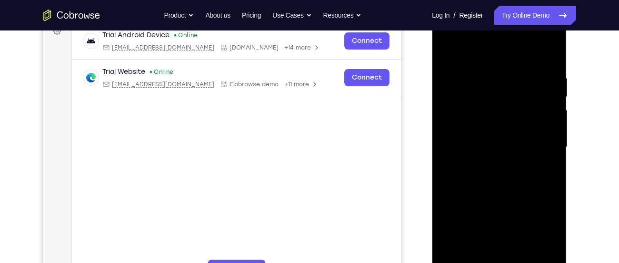
click at [508, 147] on div at bounding box center [499, 147] width 120 height 267
click at [490, 179] on div at bounding box center [499, 147] width 120 height 267
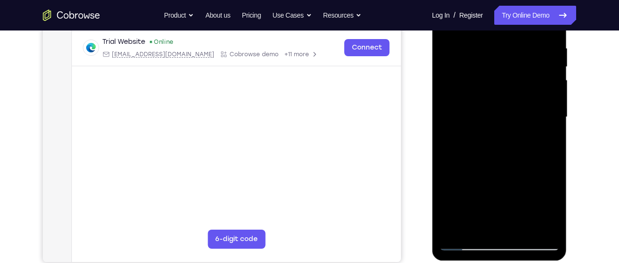
scroll to position [181, 0]
click at [498, 148] on div at bounding box center [499, 116] width 120 height 267
click at [537, 130] on div at bounding box center [499, 116] width 120 height 267
click at [541, 130] on div at bounding box center [499, 116] width 120 height 267
click at [546, 129] on div at bounding box center [499, 116] width 120 height 267
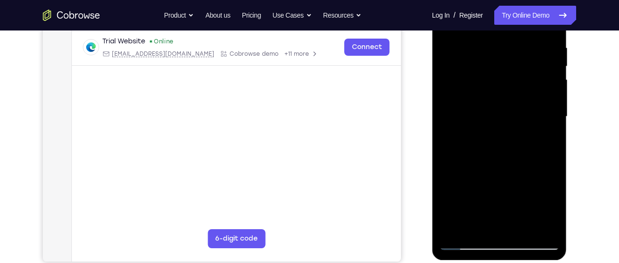
click at [546, 129] on div at bounding box center [499, 116] width 120 height 267
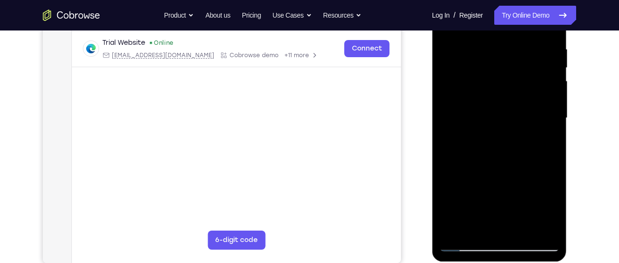
scroll to position [149, 0]
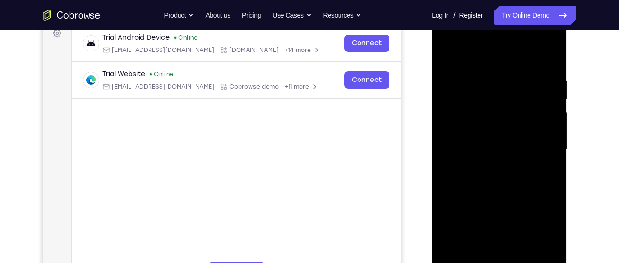
click at [501, 188] on div at bounding box center [499, 149] width 120 height 267
click at [523, 259] on div at bounding box center [499, 149] width 120 height 267
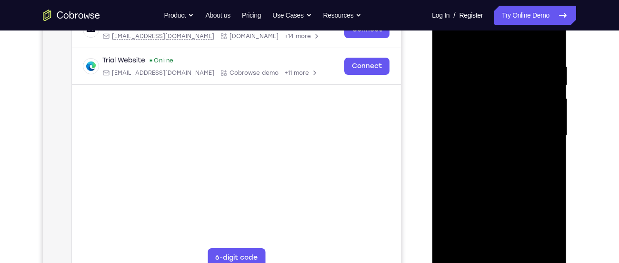
scroll to position [163, 0]
click at [492, 181] on div at bounding box center [499, 134] width 120 height 267
click at [501, 118] on div at bounding box center [499, 134] width 120 height 267
click at [479, 245] on div at bounding box center [499, 134] width 120 height 267
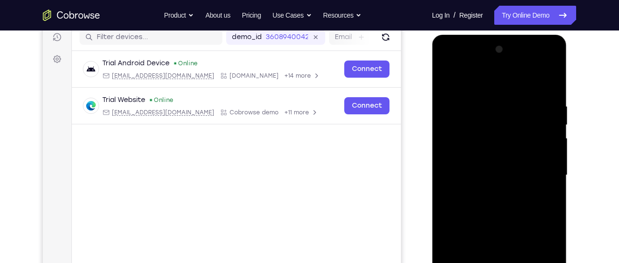
scroll to position [121, 0]
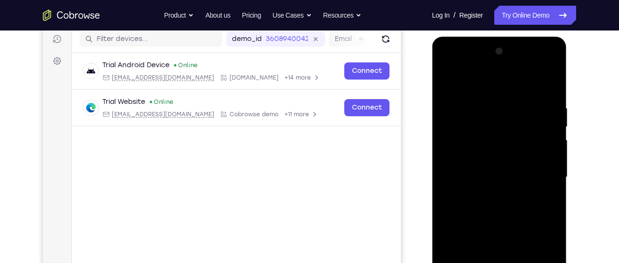
click at [446, 82] on div at bounding box center [499, 177] width 120 height 267
click at [482, 98] on div at bounding box center [499, 177] width 120 height 267
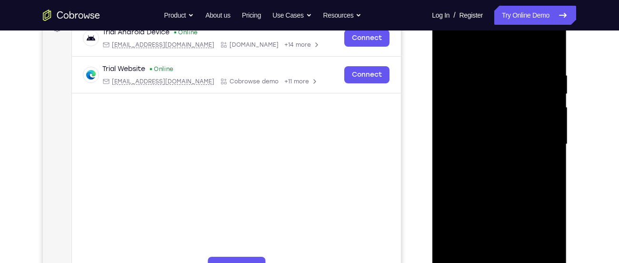
scroll to position [153, 0]
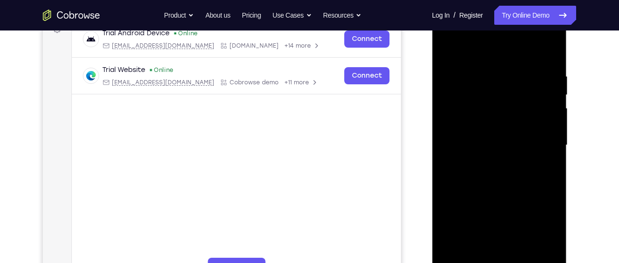
click at [547, 129] on div at bounding box center [499, 145] width 120 height 267
click at [456, 138] on div at bounding box center [499, 145] width 120 height 267
click at [548, 254] on div at bounding box center [499, 145] width 120 height 267
click at [551, 51] on div at bounding box center [499, 145] width 120 height 267
click at [479, 55] on div at bounding box center [499, 145] width 120 height 267
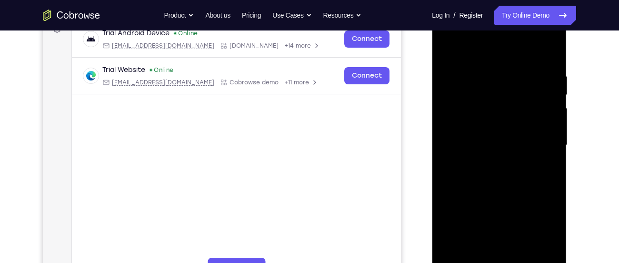
click at [485, 68] on div at bounding box center [499, 145] width 120 height 267
click at [541, 114] on div at bounding box center [499, 145] width 120 height 267
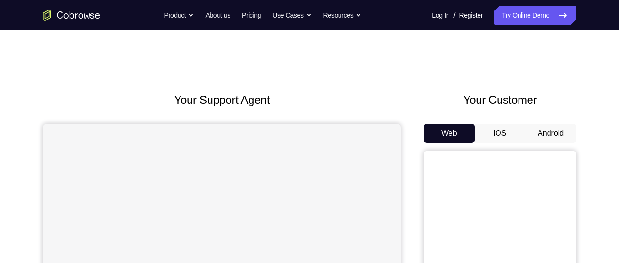
click at [557, 134] on button "Android" at bounding box center [550, 133] width 51 height 19
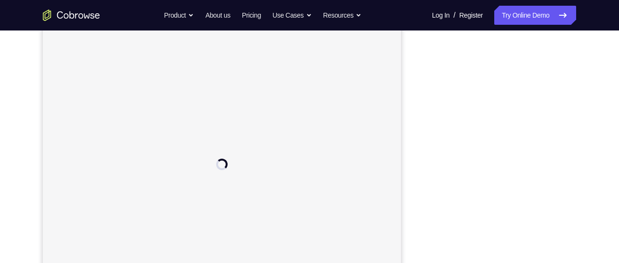
scroll to position [120, 0]
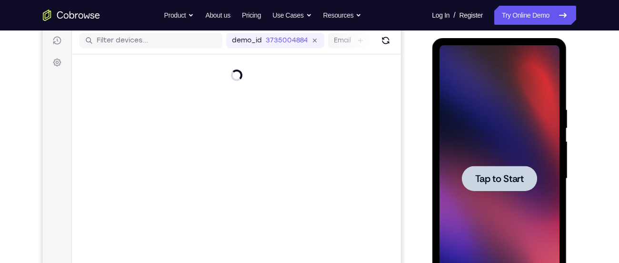
click at [513, 98] on div at bounding box center [499, 178] width 120 height 267
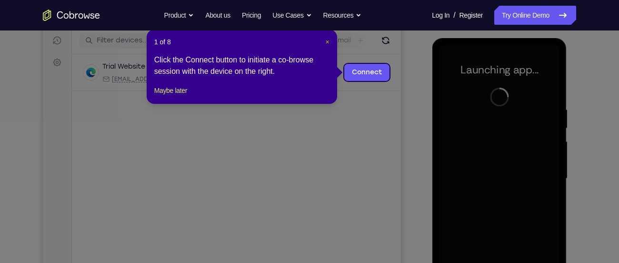
click at [326, 43] on span "×" at bounding box center [328, 42] width 4 height 8
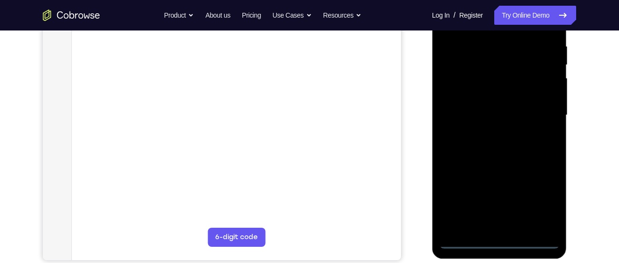
scroll to position [184, 0]
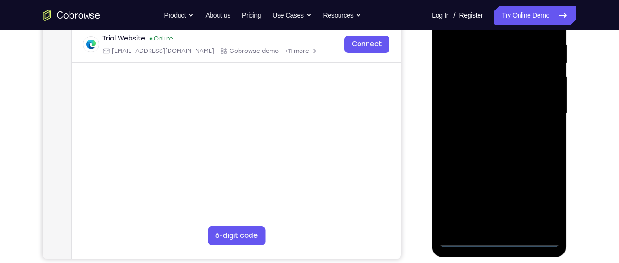
click at [498, 242] on div at bounding box center [499, 113] width 120 height 267
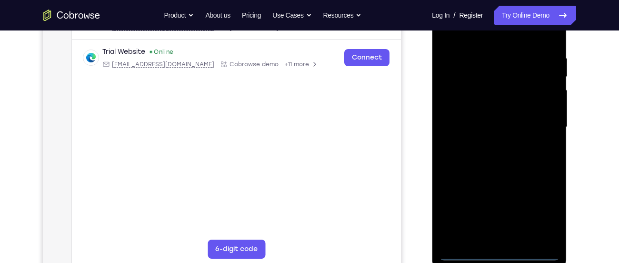
click at [539, 214] on div at bounding box center [499, 127] width 120 height 267
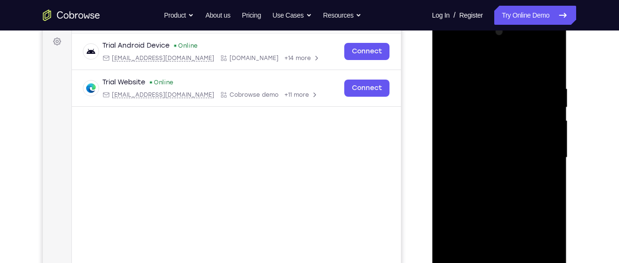
scroll to position [136, 0]
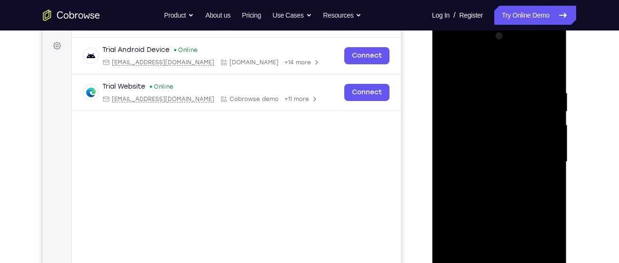
click at [477, 68] on div at bounding box center [499, 162] width 120 height 267
click at [542, 159] on div at bounding box center [499, 162] width 120 height 267
click at [488, 178] on div at bounding box center [499, 162] width 120 height 267
click at [497, 152] on div at bounding box center [499, 162] width 120 height 267
click at [488, 148] on div at bounding box center [499, 162] width 120 height 267
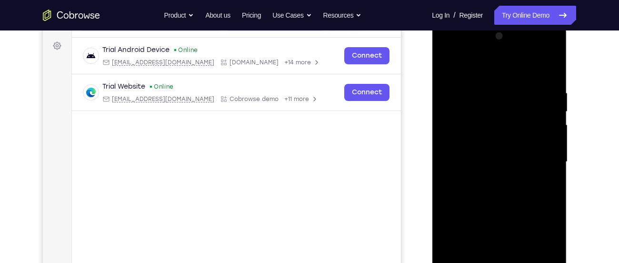
click at [481, 161] on div at bounding box center [499, 162] width 120 height 267
click at [478, 192] on div at bounding box center [499, 162] width 120 height 267
click at [478, 188] on div at bounding box center [499, 162] width 120 height 267
click at [492, 190] on div at bounding box center [499, 162] width 120 height 267
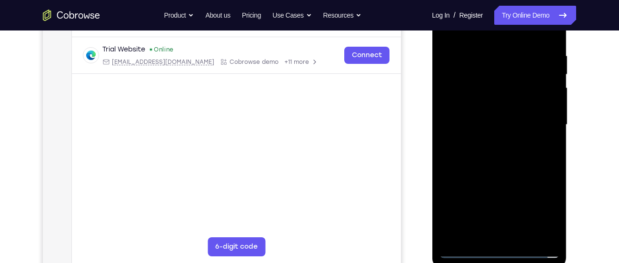
scroll to position [174, 0]
click at [486, 164] on div at bounding box center [499, 124] width 120 height 267
click at [485, 57] on div at bounding box center [499, 124] width 120 height 267
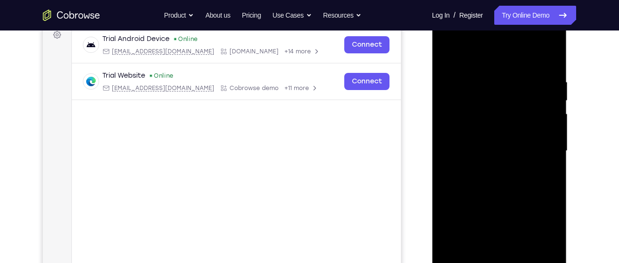
click at [548, 59] on div at bounding box center [499, 151] width 120 height 267
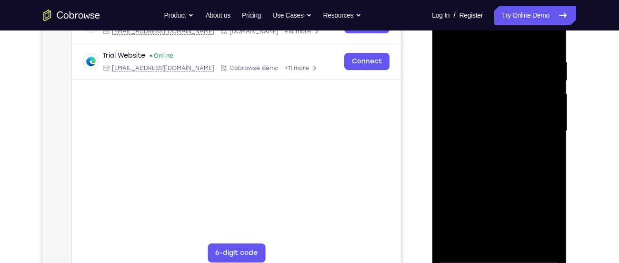
scroll to position [169, 0]
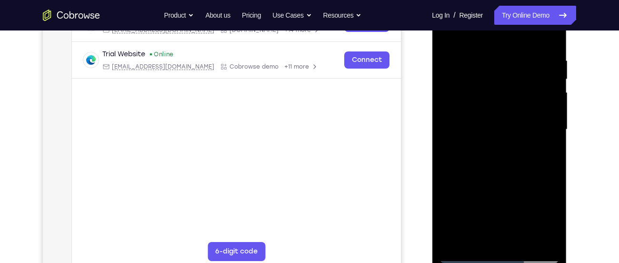
click at [520, 240] on div at bounding box center [499, 129] width 120 height 267
click at [501, 183] on div at bounding box center [499, 129] width 120 height 267
click at [488, 111] on div at bounding box center [499, 129] width 120 height 267
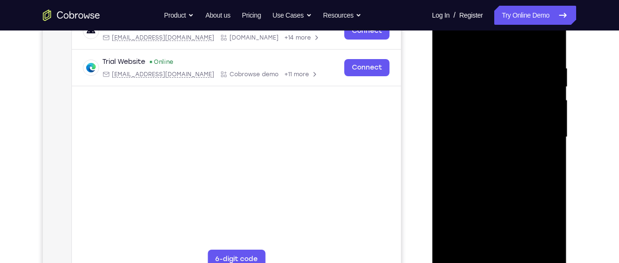
scroll to position [160, 0]
click at [447, 43] on div at bounding box center [499, 137] width 120 height 267
click at [523, 249] on div at bounding box center [499, 137] width 120 height 267
click at [488, 148] on div at bounding box center [499, 137] width 120 height 267
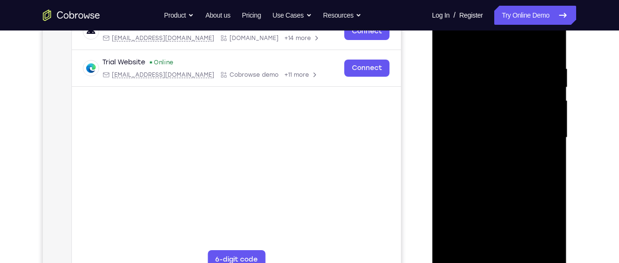
click at [444, 46] on div at bounding box center [499, 137] width 120 height 267
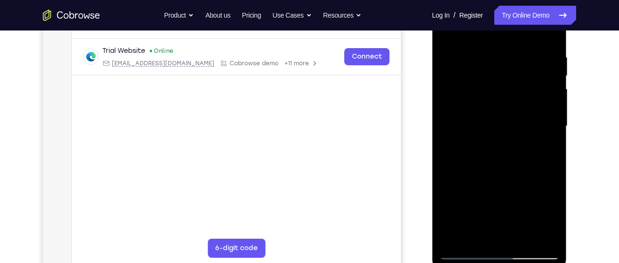
scroll to position [172, 0]
click at [481, 51] on div at bounding box center [499, 125] width 120 height 267
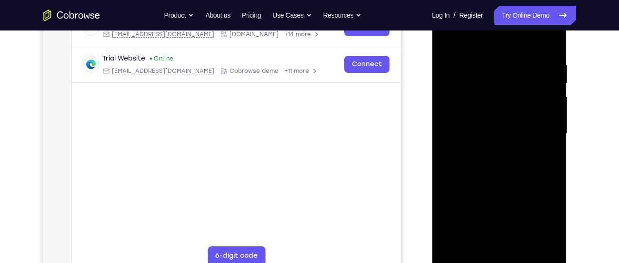
click at [545, 40] on div at bounding box center [499, 133] width 120 height 267
